Goal: Task Accomplishment & Management: Manage account settings

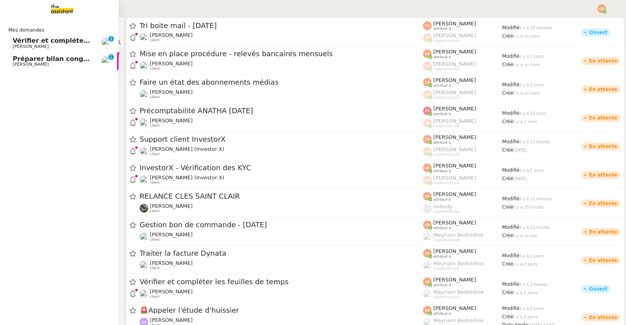
click at [17, 40] on span "Vérifier et compléter les feuilles de temps" at bounding box center [88, 41] width 150 height 8
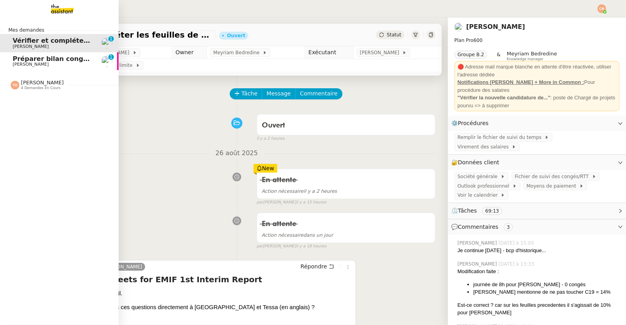
click at [24, 70] on div "[PERSON_NAME] Orec 4 demandes en cours" at bounding box center [59, 81] width 119 height 23
click at [34, 66] on span "[PERSON_NAME]" at bounding box center [31, 64] width 36 height 5
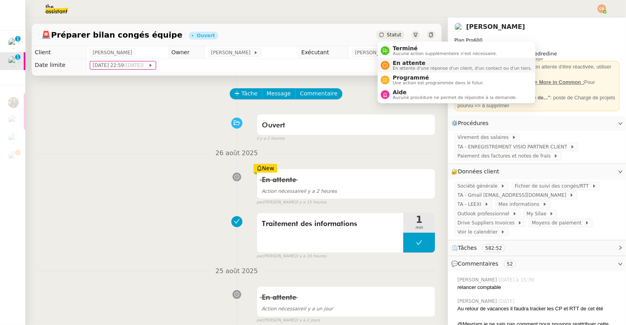
click at [389, 63] on nz-avatar at bounding box center [385, 65] width 9 height 9
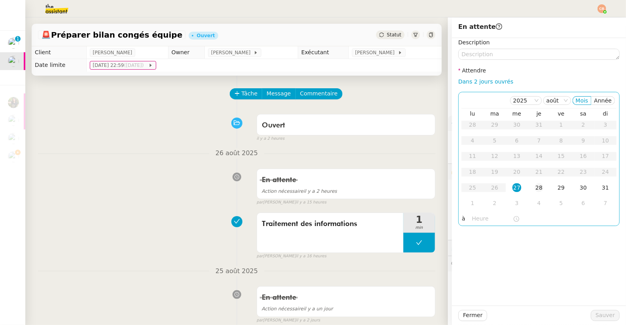
click at [539, 189] on div "28" at bounding box center [539, 187] width 9 height 9
click at [477, 216] on input "text" at bounding box center [493, 218] width 41 height 9
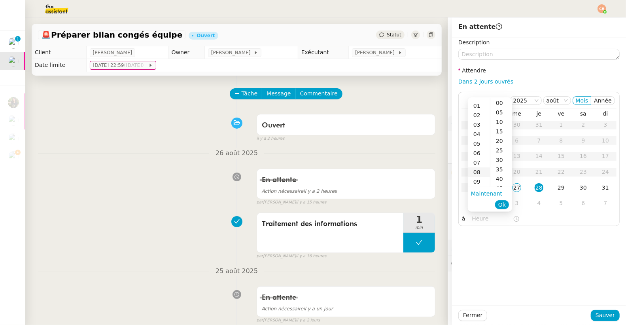
click at [477, 170] on div "08" at bounding box center [479, 171] width 22 height 9
click at [499, 102] on div "00" at bounding box center [502, 102] width 22 height 9
type input "08:00"
click at [512, 246] on div "Description Attendre Dans 2 jours ouvrés [DATE] [PERSON_NAME] lu ma me je ve sa…" at bounding box center [539, 172] width 174 height 268
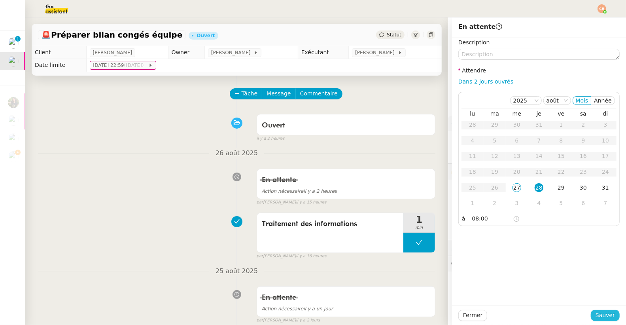
click at [600, 316] on span "Sauver" at bounding box center [605, 315] width 19 height 9
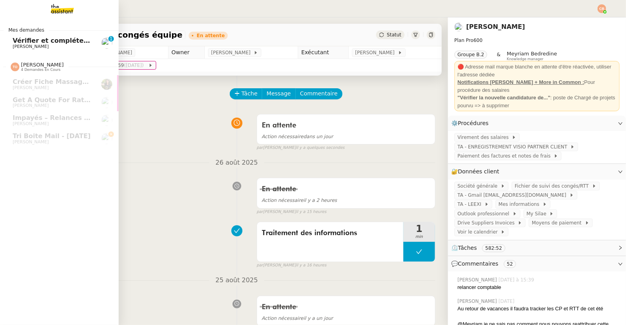
click at [40, 44] on span "[PERSON_NAME]" at bounding box center [31, 46] width 36 height 5
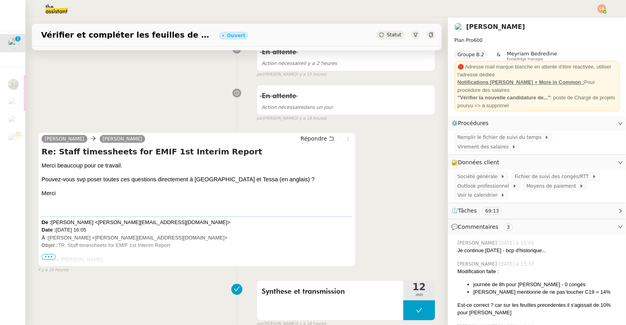
scroll to position [169, 0]
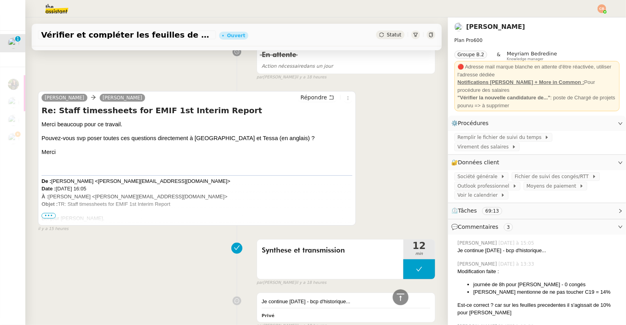
click at [52, 213] on span "•••" at bounding box center [49, 216] width 14 height 6
